Goal: Information Seeking & Learning: Learn about a topic

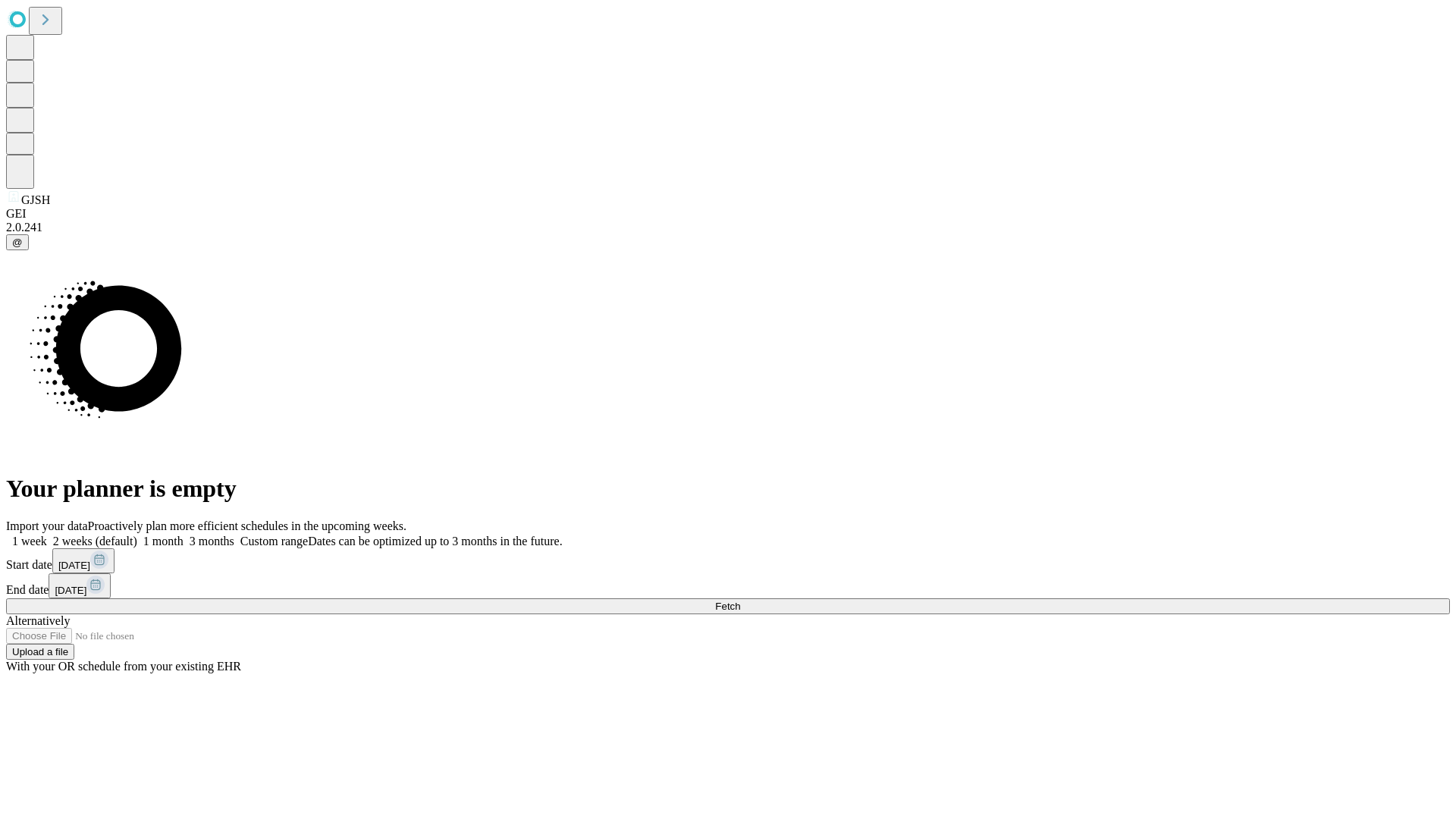
click at [740, 601] on span "Fetch" at bounding box center [728, 606] width 25 height 11
